Goal: Navigation & Orientation: Go to known website

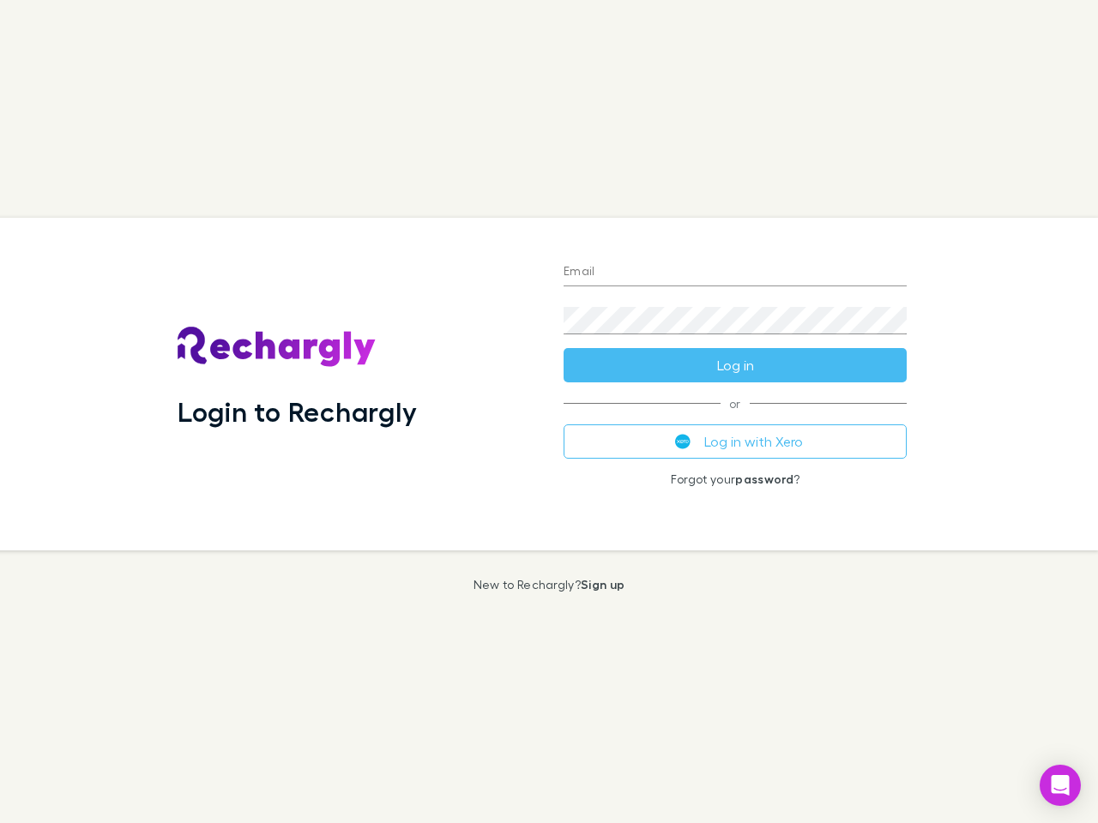
click at [549, 412] on div "Login to Rechargly" at bounding box center [357, 384] width 386 height 333
click at [735, 273] on input "Email" at bounding box center [735, 272] width 343 height 27
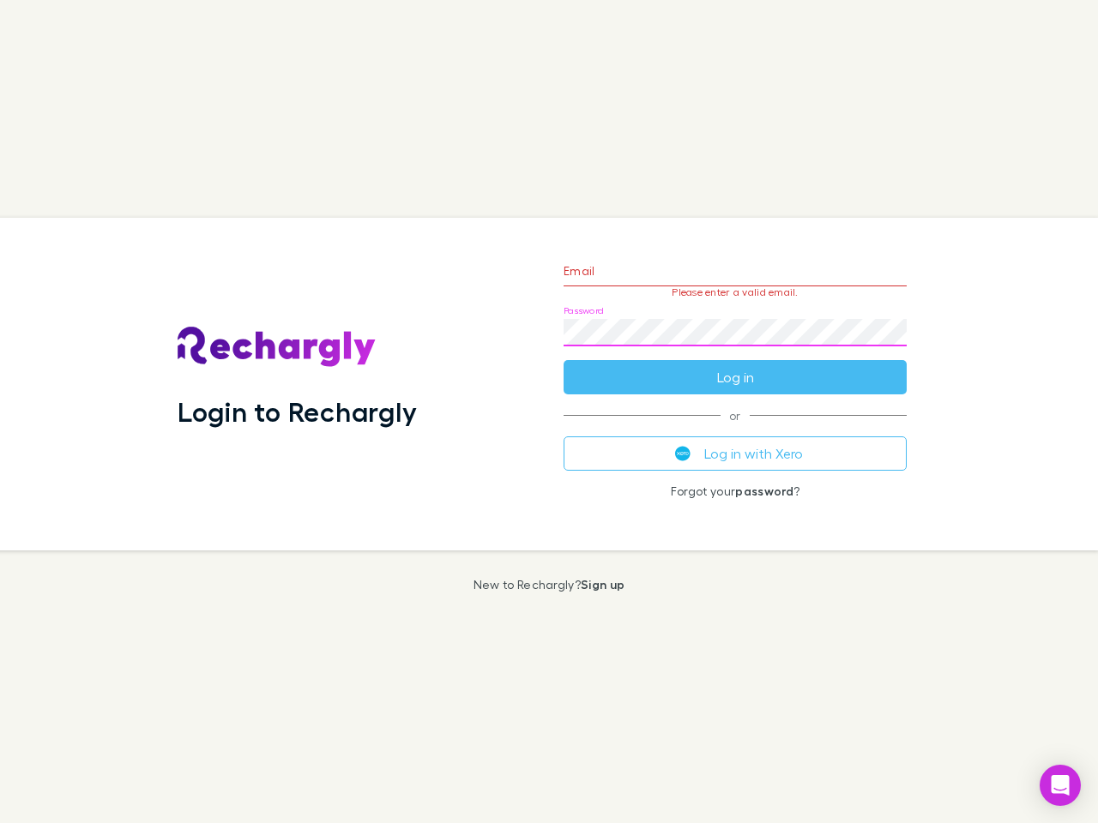
click at [735, 365] on form "Email Please enter a valid email. Password Log in" at bounding box center [735, 319] width 343 height 149
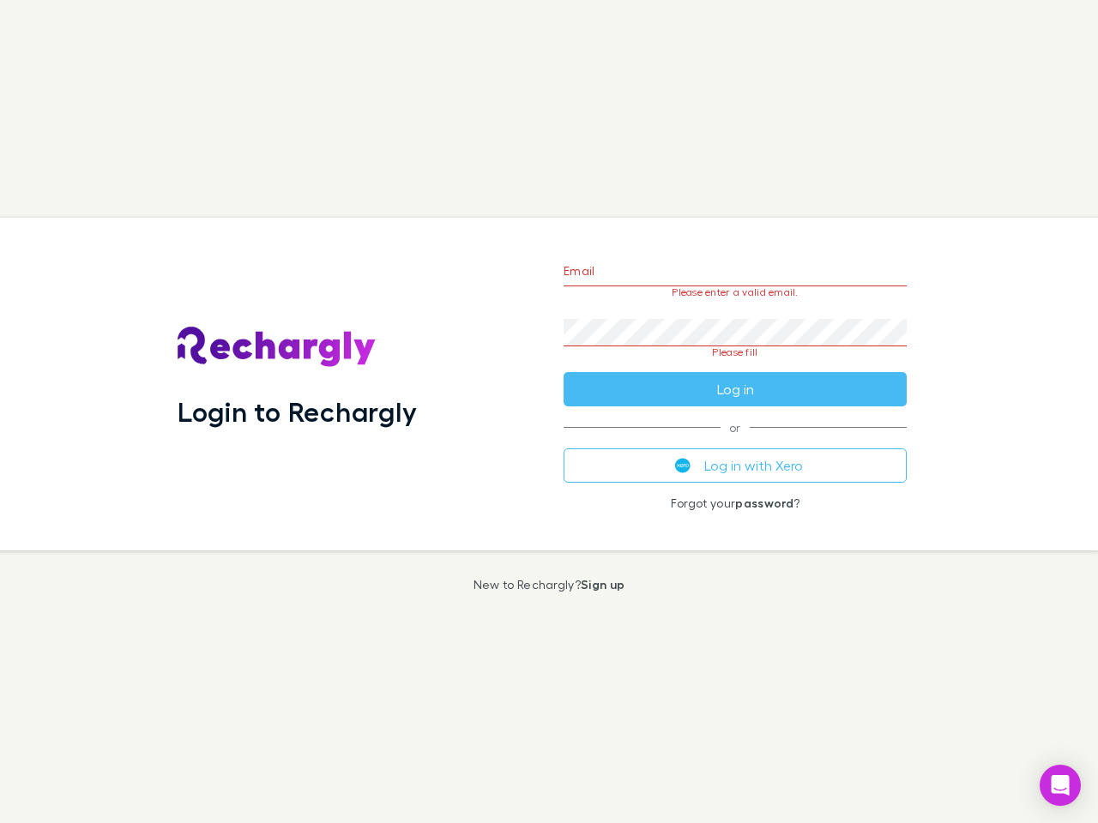
click at [735, 442] on div "Email Please enter a valid email. Password Please fill Log in or Log in with Xe…" at bounding box center [735, 384] width 371 height 333
click at [1060, 786] on icon "Open Intercom Messenger" at bounding box center [1061, 785] width 18 height 21
